Goal: Task Accomplishment & Management: Use online tool/utility

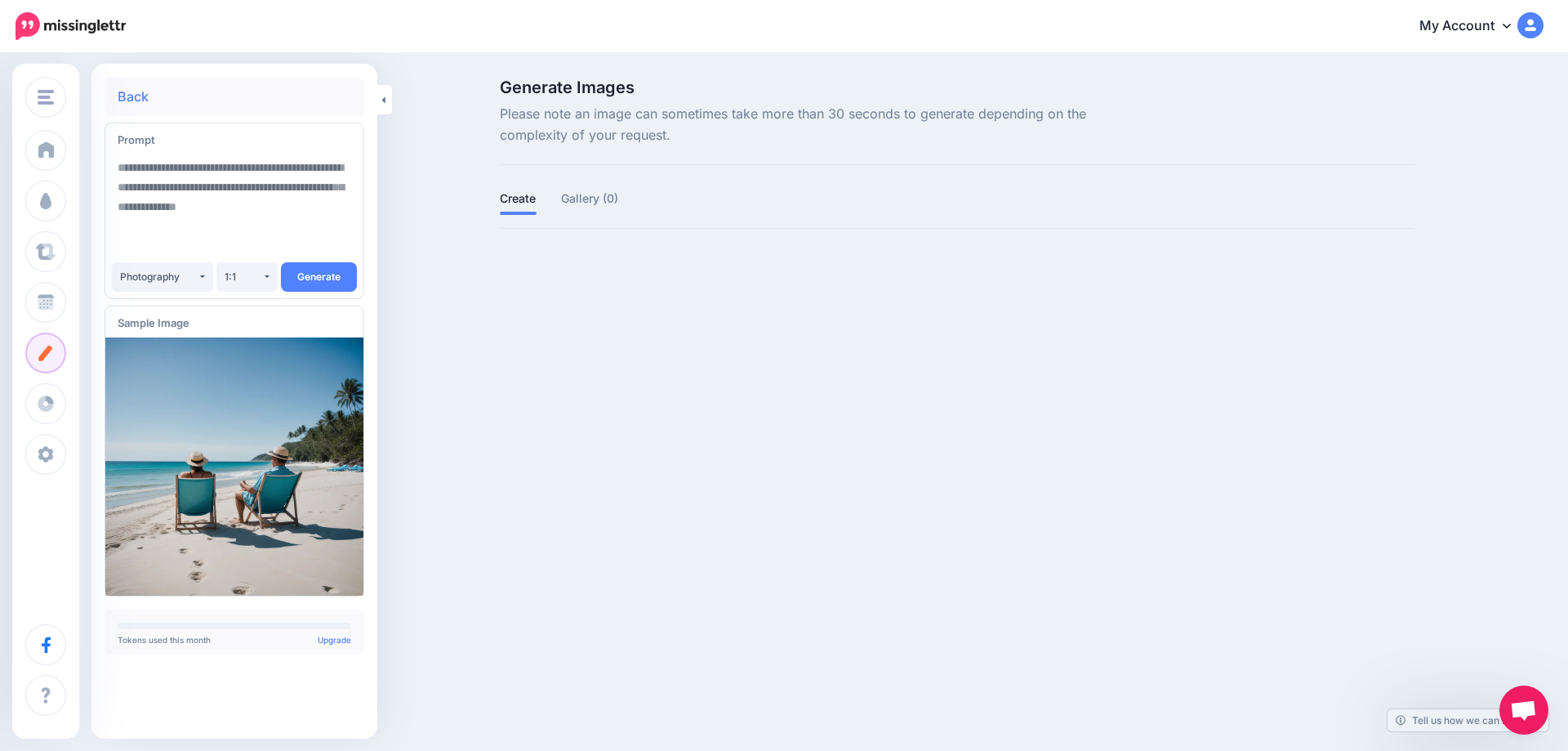
click at [1521, 20] on img at bounding box center [1530, 25] width 26 height 26
click at [1525, 28] on img at bounding box center [1530, 25] width 26 height 26
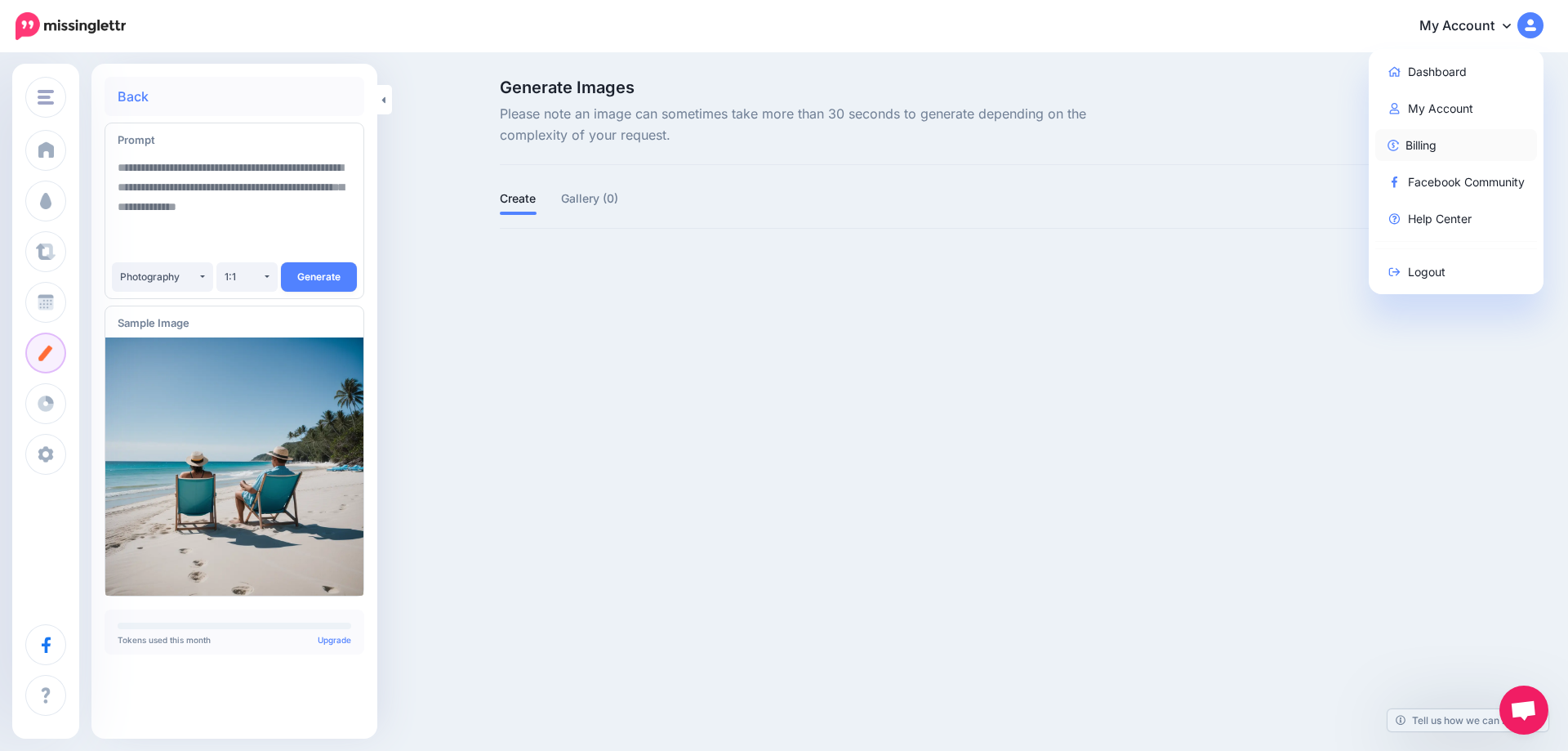
click at [1432, 136] on link "Billing" at bounding box center [1456, 145] width 163 height 32
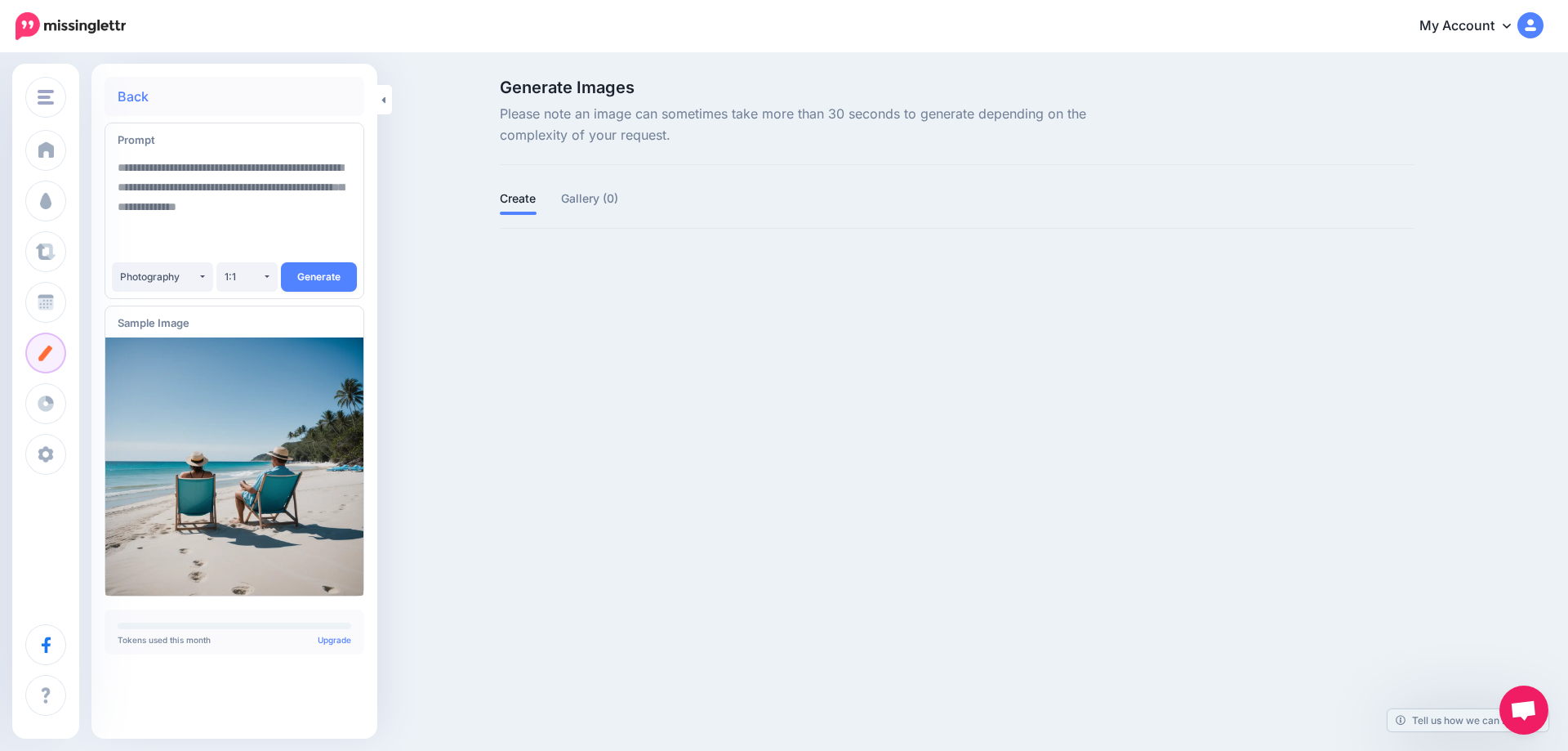
click at [213, 226] on textarea at bounding box center [234, 207] width 234 height 111
paste textarea "**********"
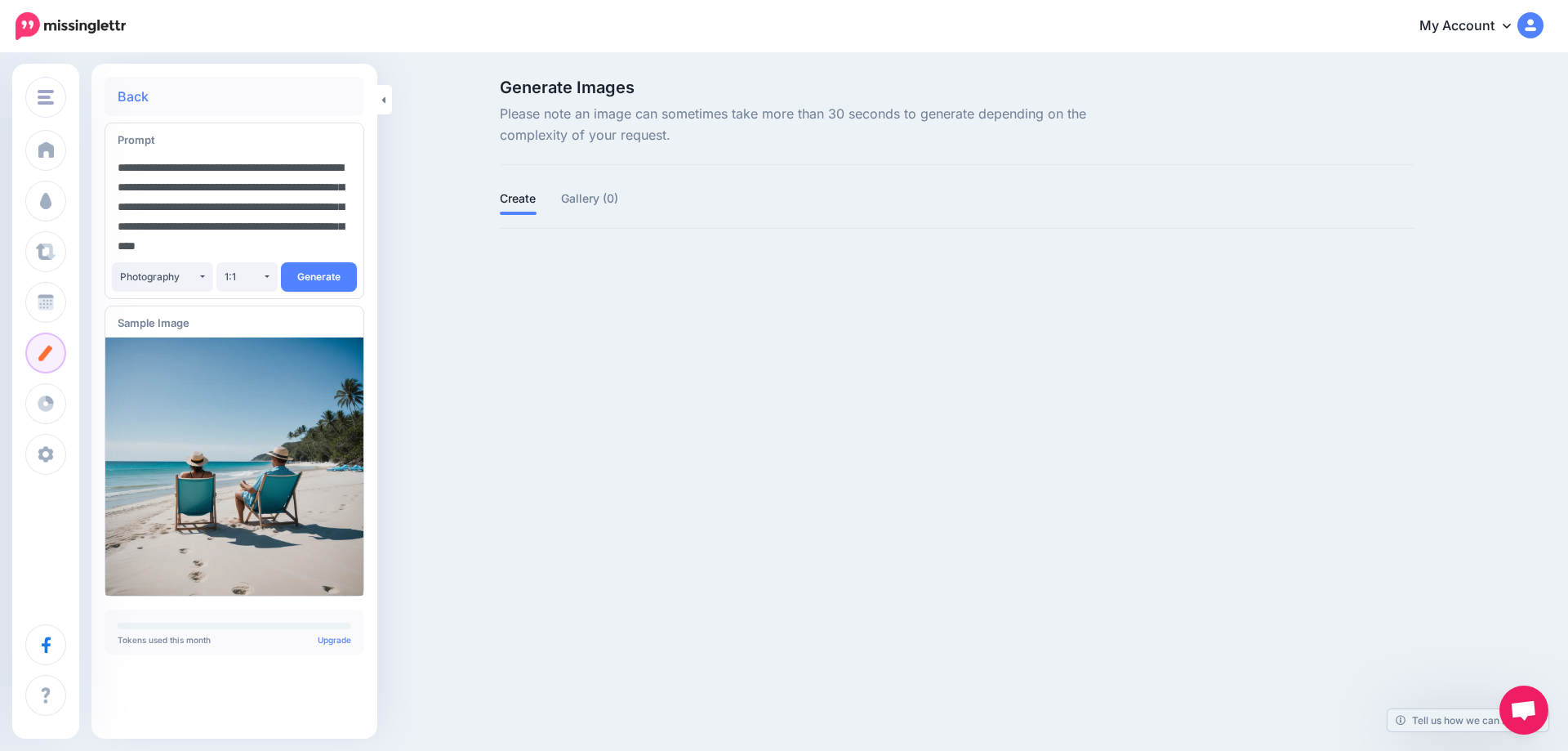
scroll to position [10, 0]
type textarea "**********"
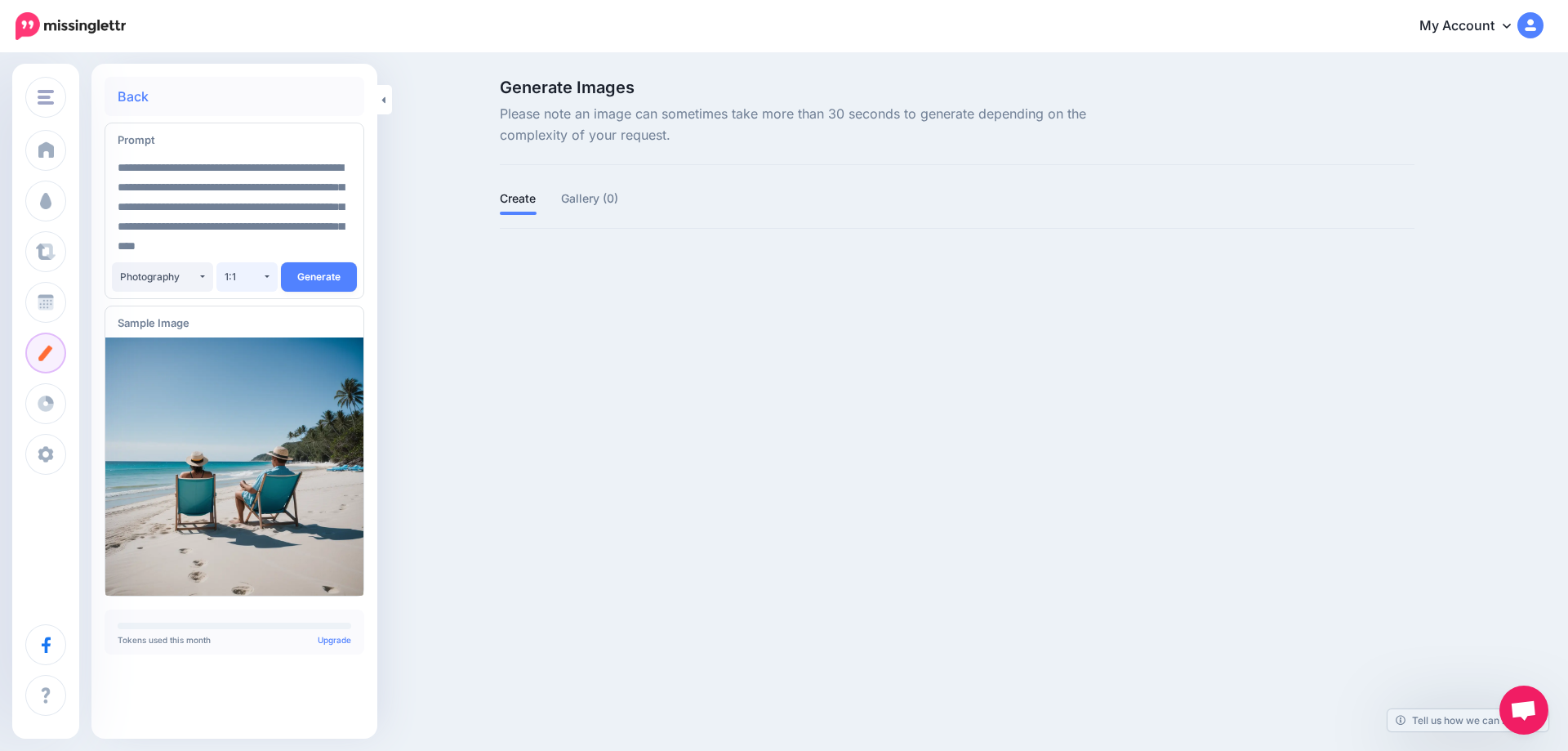
click at [262, 277] on button "1:1" at bounding box center [247, 277] width 61 height 29
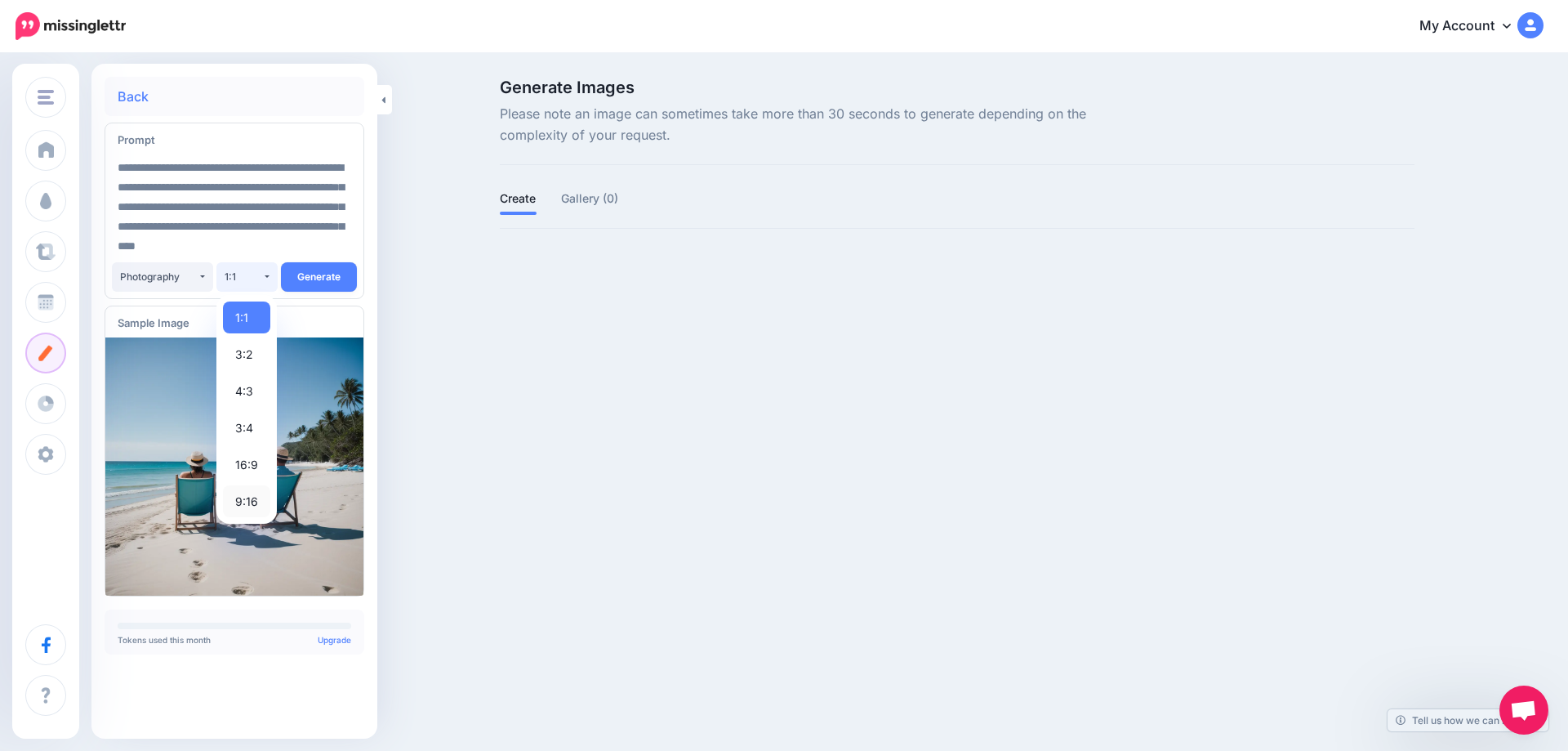
click at [249, 498] on span "9:16" at bounding box center [246, 501] width 23 height 20
select select "****"
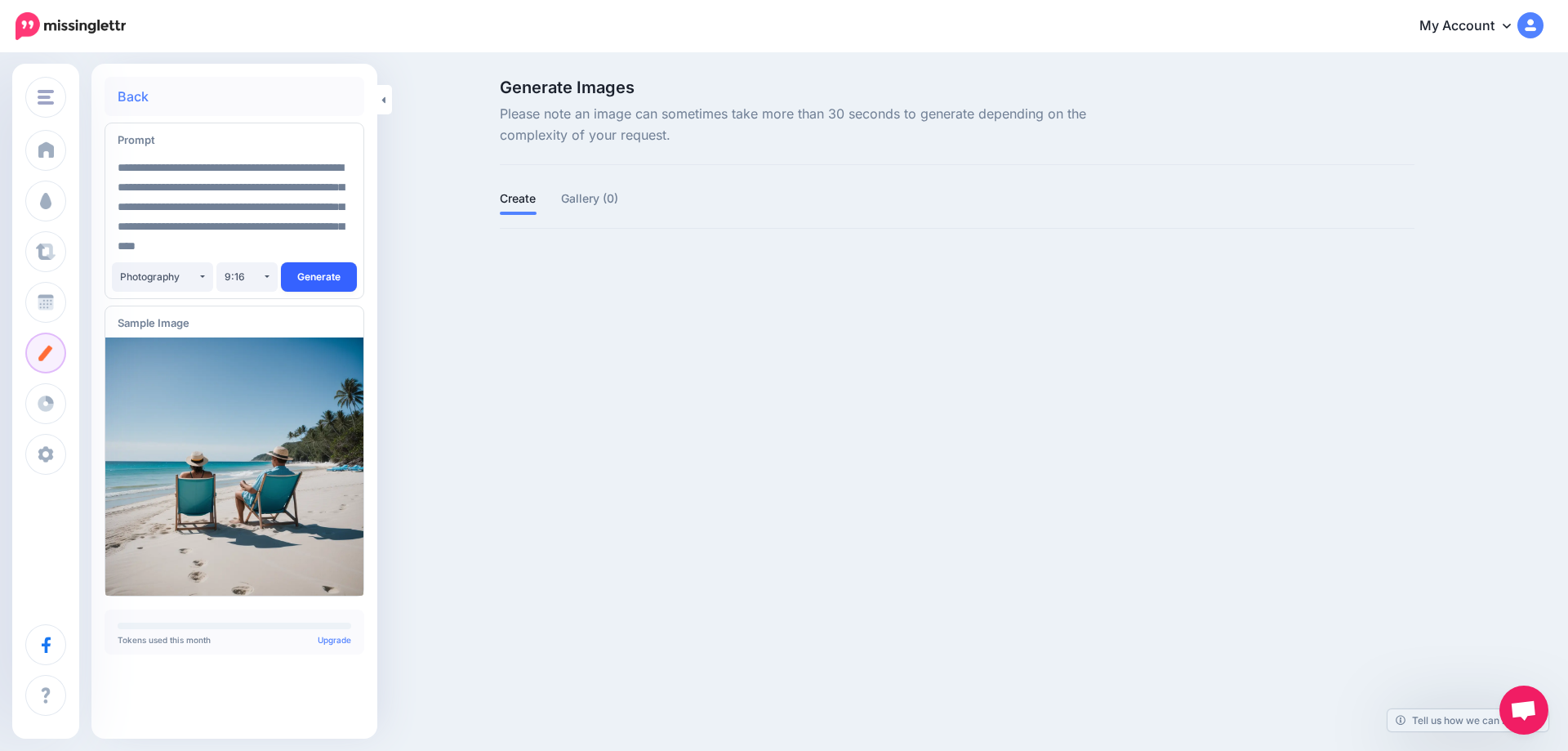
click at [311, 275] on button "Generate" at bounding box center [319, 277] width 76 height 29
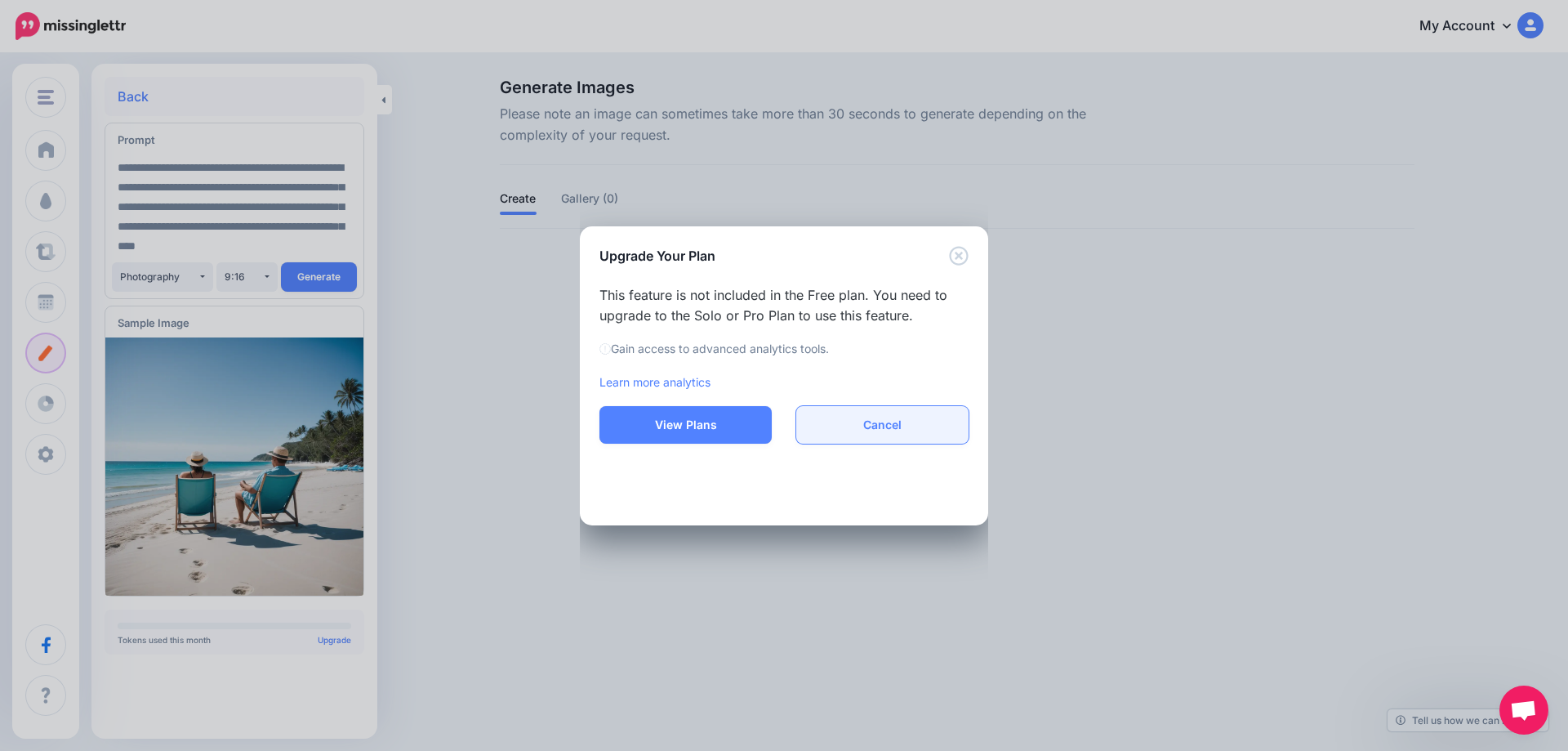
click at [896, 431] on button "Cancel" at bounding box center [882, 424] width 172 height 37
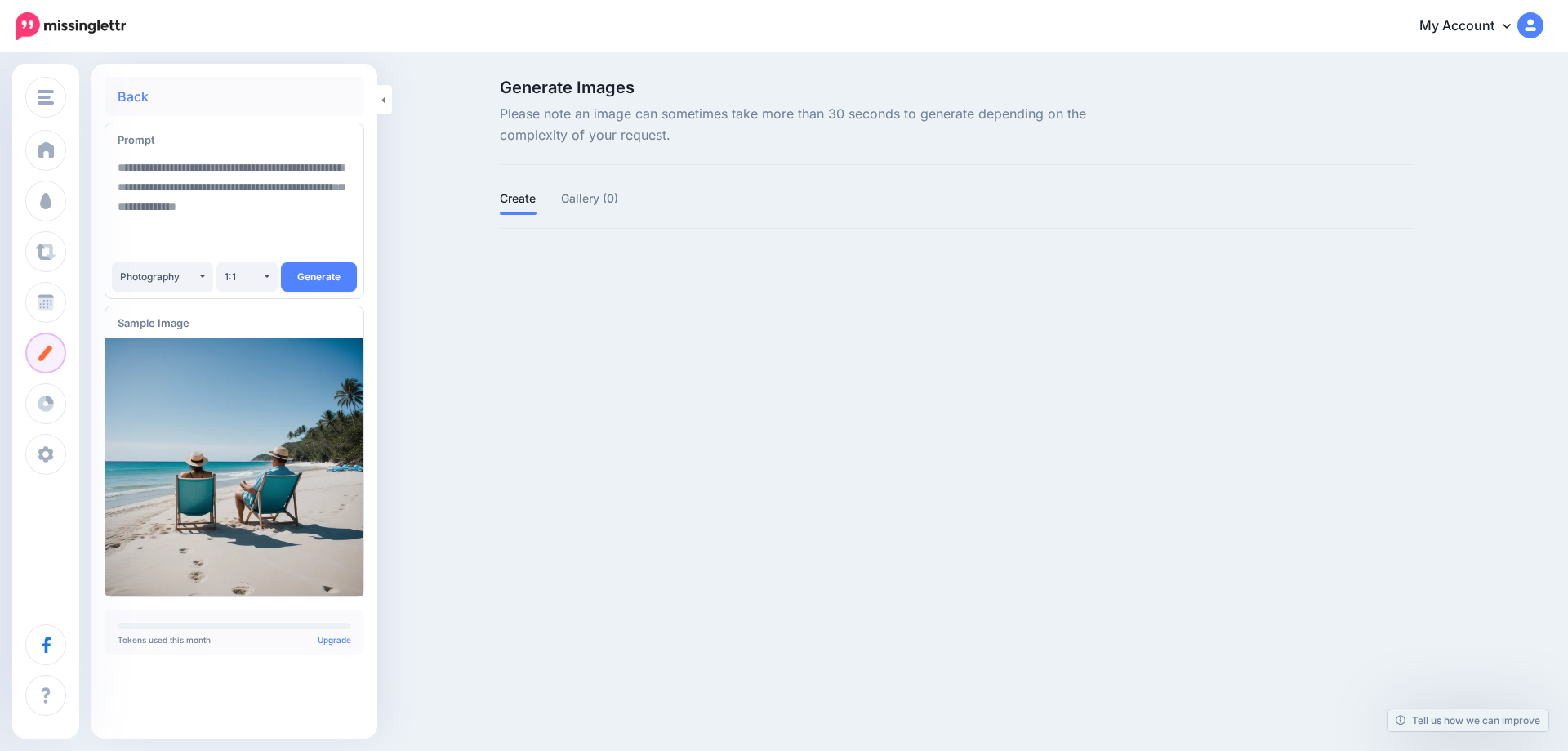
click at [1526, 25] on img at bounding box center [1530, 25] width 26 height 26
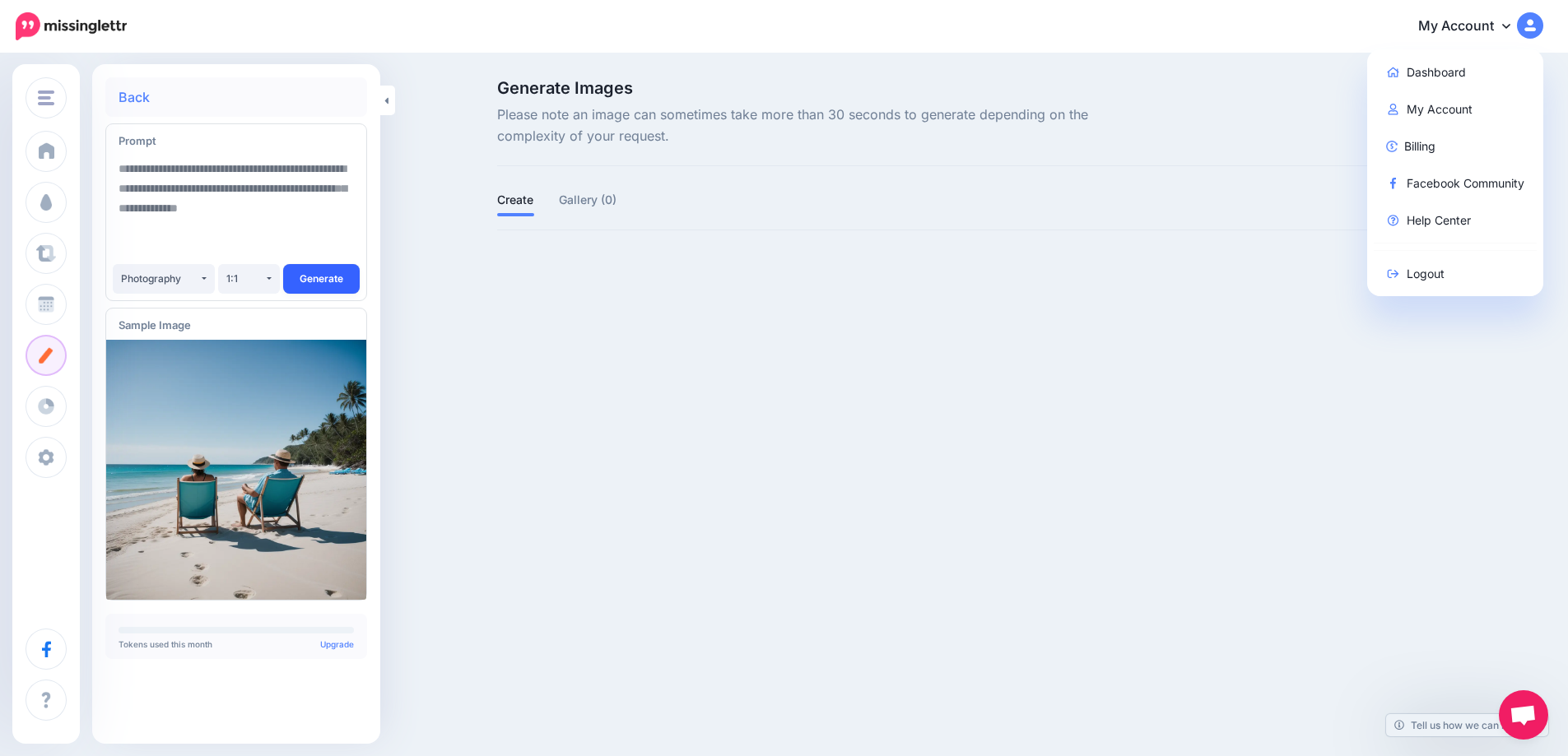
click at [309, 277] on button "Generate" at bounding box center [321, 279] width 76 height 29
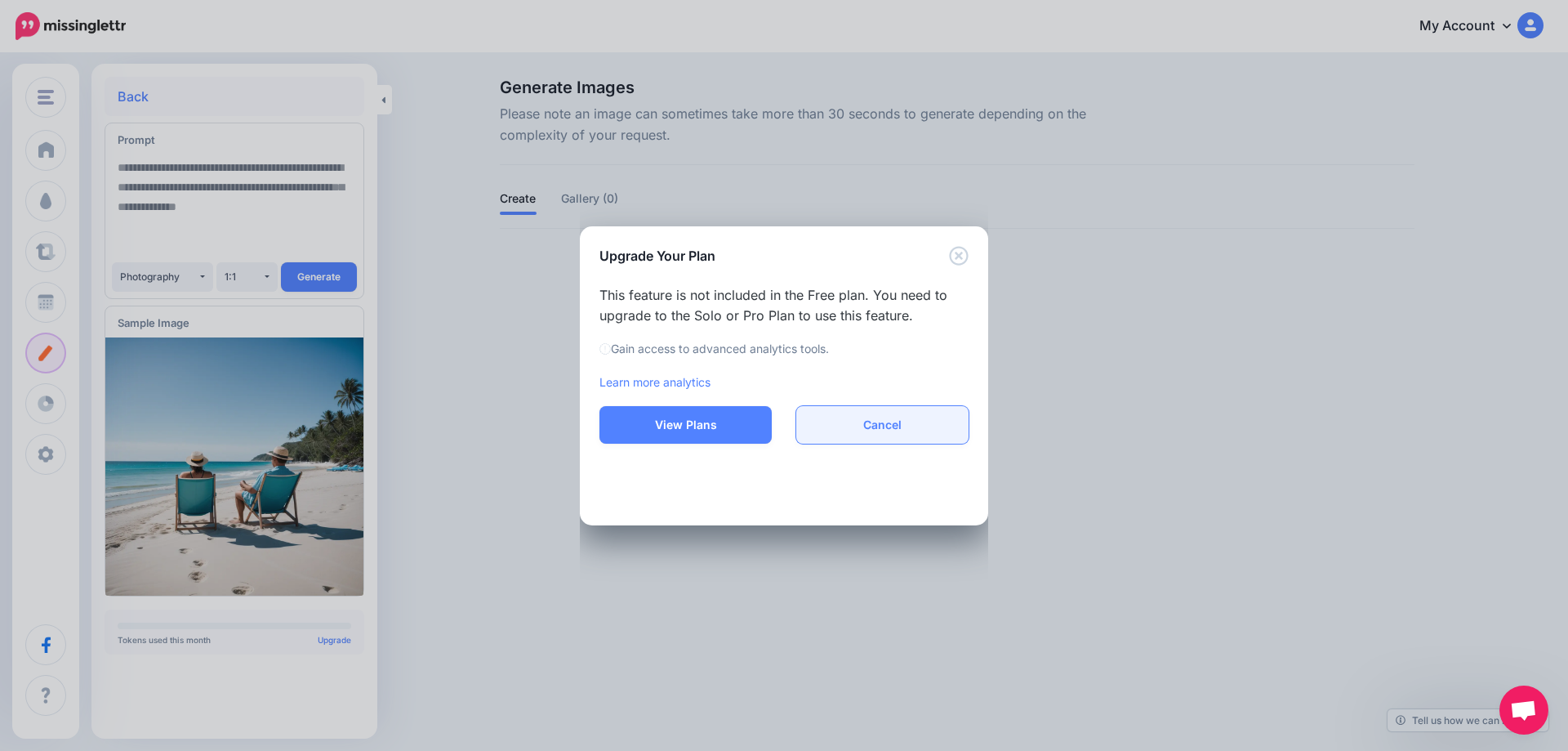
click at [847, 418] on button "Cancel" at bounding box center [882, 424] width 172 height 37
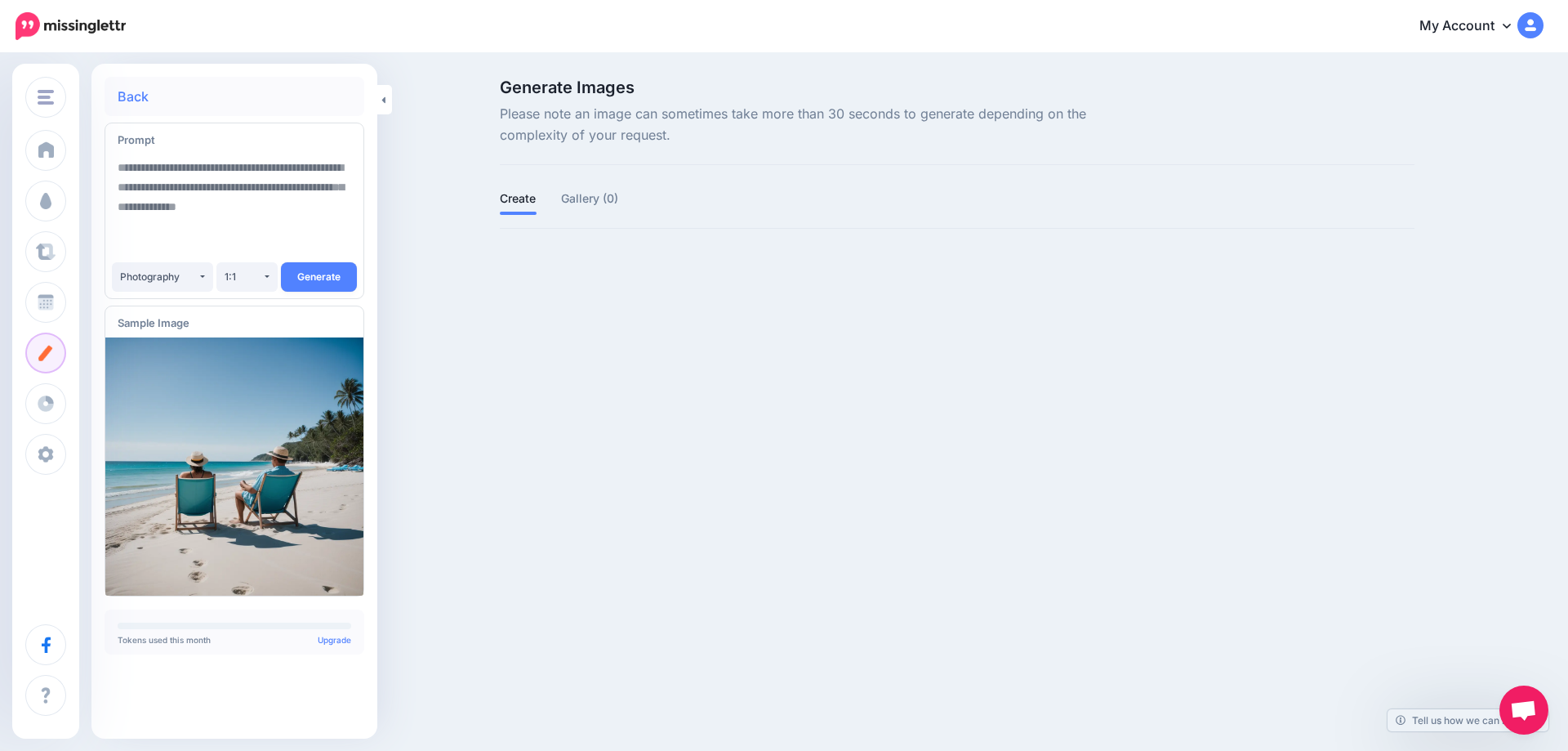
click at [1533, 17] on img at bounding box center [1530, 25] width 26 height 26
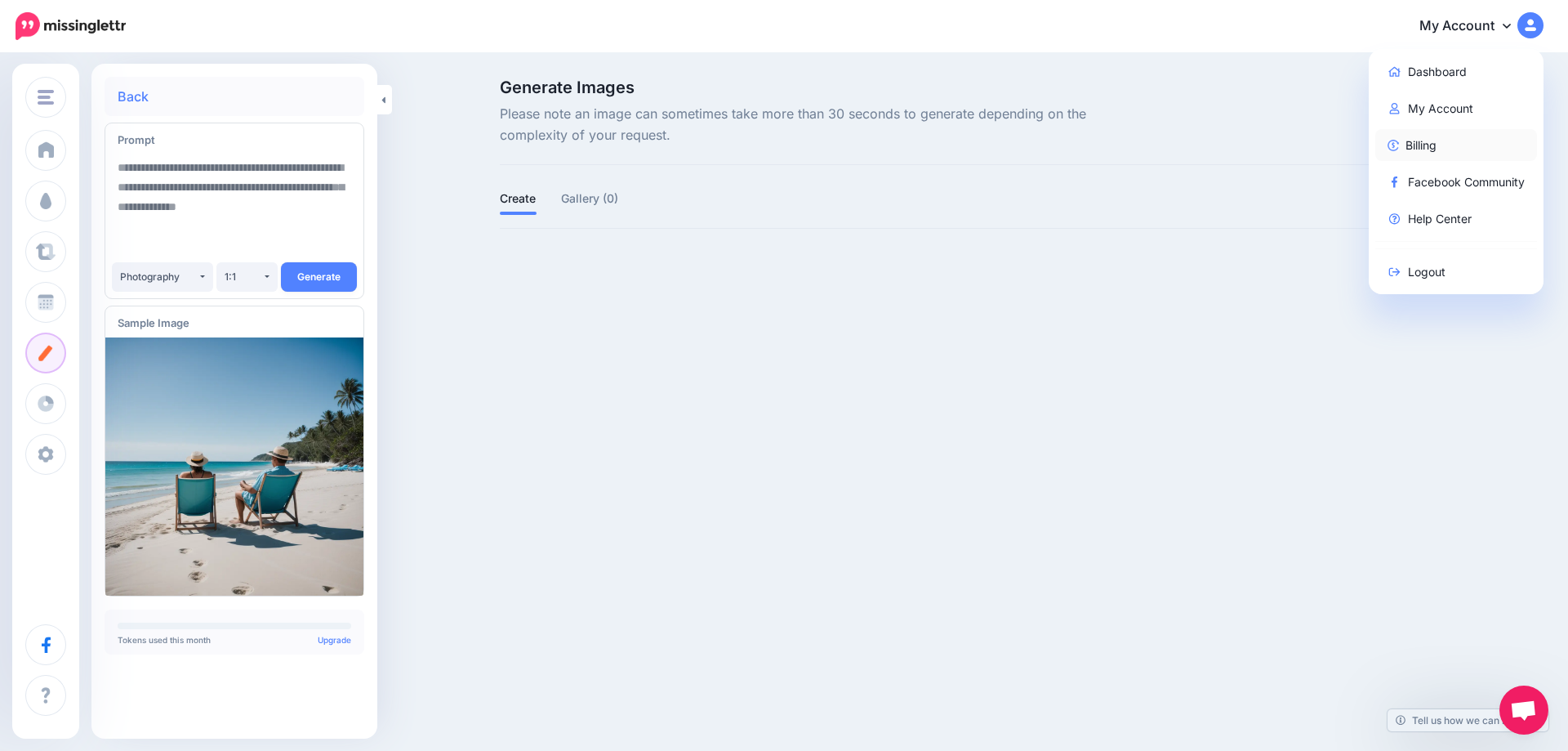
click at [1409, 150] on link "Billing" at bounding box center [1456, 145] width 163 height 32
